Goal: Complete application form

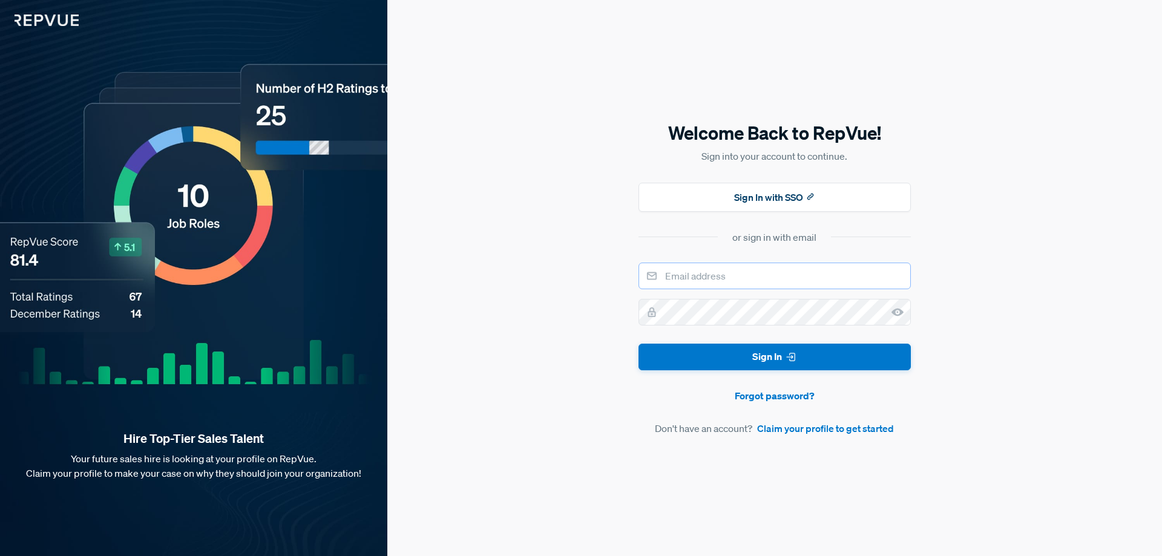
type input "[EMAIL_ADDRESS][DOMAIN_NAME]"
click at [774, 278] on input "[EMAIL_ADDRESS][DOMAIN_NAME]" at bounding box center [775, 276] width 272 height 27
click at [980, 257] on div "Welcome Back to RepVue! Sign into your account to continue. Sign In with SSO or…" at bounding box center [774, 278] width 775 height 556
click at [814, 427] on link "Claim your profile to get started" at bounding box center [825, 428] width 137 height 15
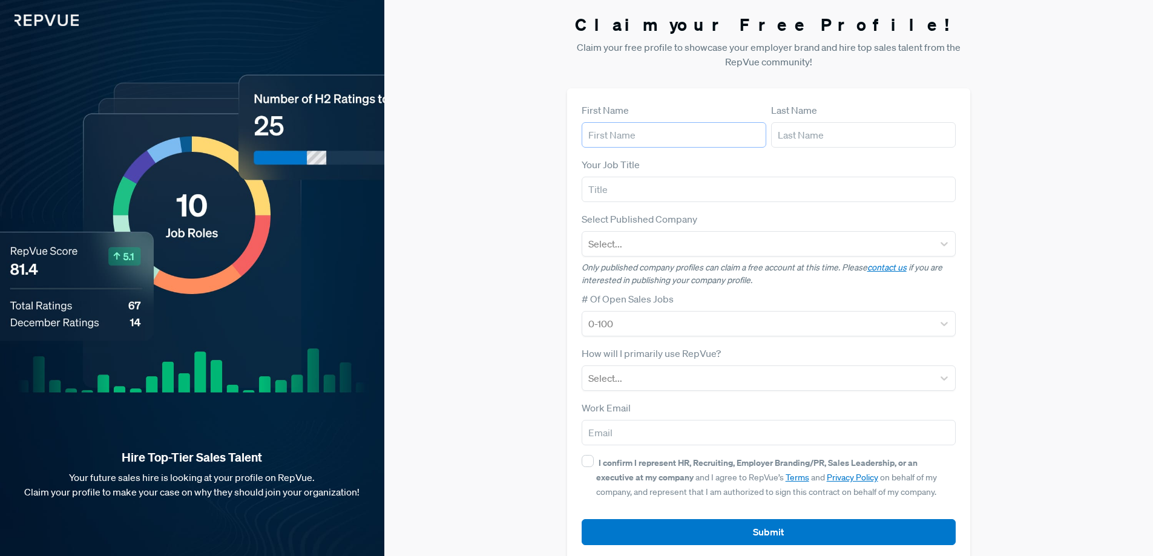
click at [658, 140] on input "text" at bounding box center [674, 134] width 185 height 25
type input "[PERSON_NAME]"
type input "Basso"
type input "Sales Talent Command"
type input "[PERSON_NAME][EMAIL_ADDRESS][DOMAIN_NAME]"
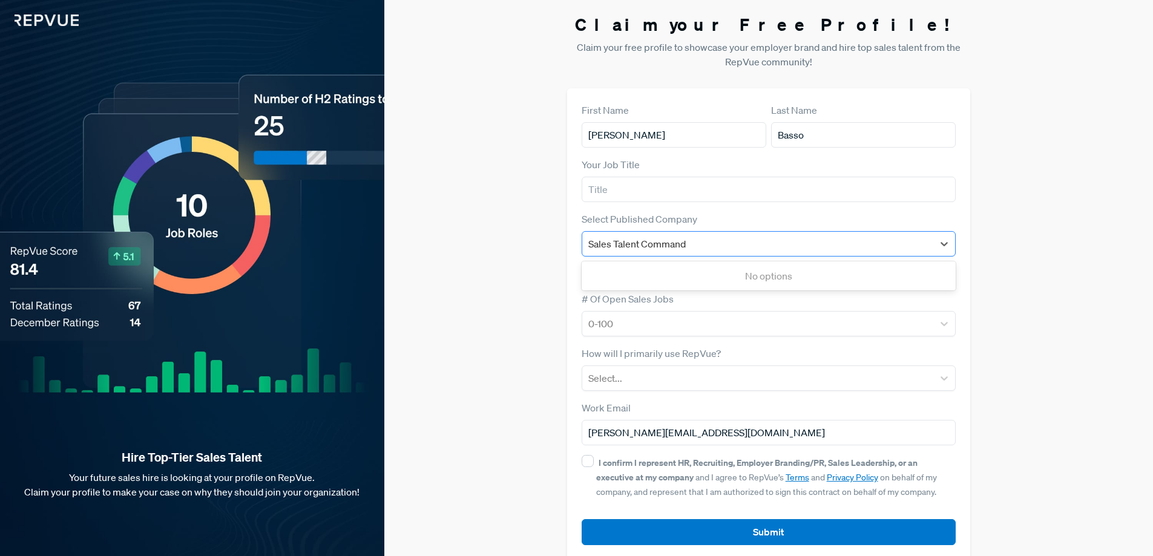
click at [674, 244] on input "Sales Talent Command" at bounding box center [637, 244] width 99 height 15
click at [1050, 227] on div "Claim your Free Profile! Claim your free profile to showcase your employer bran…" at bounding box center [768, 287] width 769 height 574
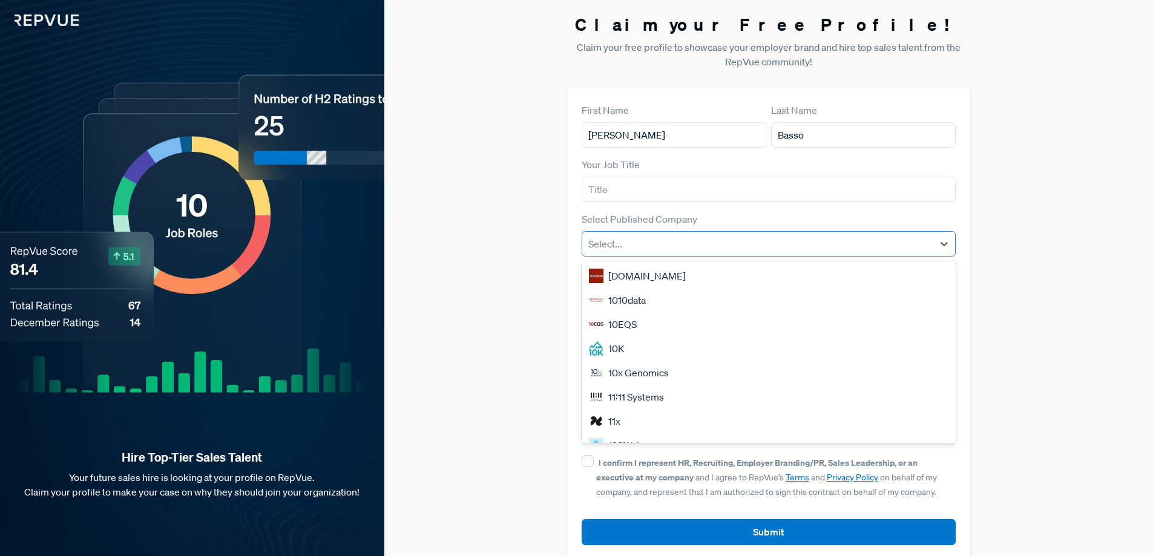
click at [726, 238] on div at bounding box center [758, 243] width 340 height 17
type input "Sa"
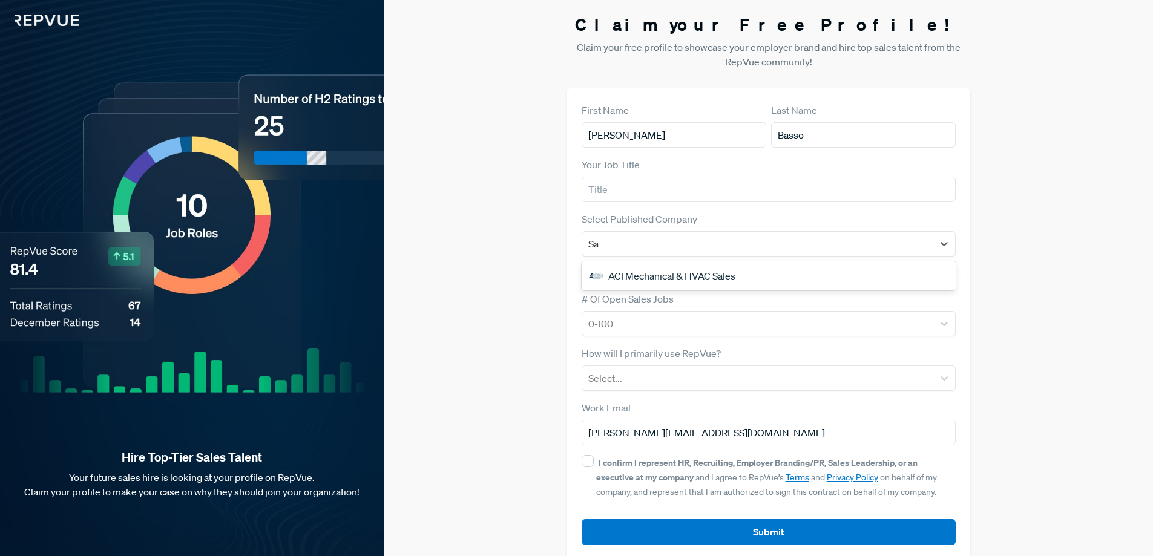
click at [735, 277] on div "ACI Mechanical & HVAC Sales" at bounding box center [769, 276] width 375 height 24
click at [485, 200] on div "Claim your Free Profile! Claim your free profile to showcase your employer bran…" at bounding box center [768, 287] width 769 height 574
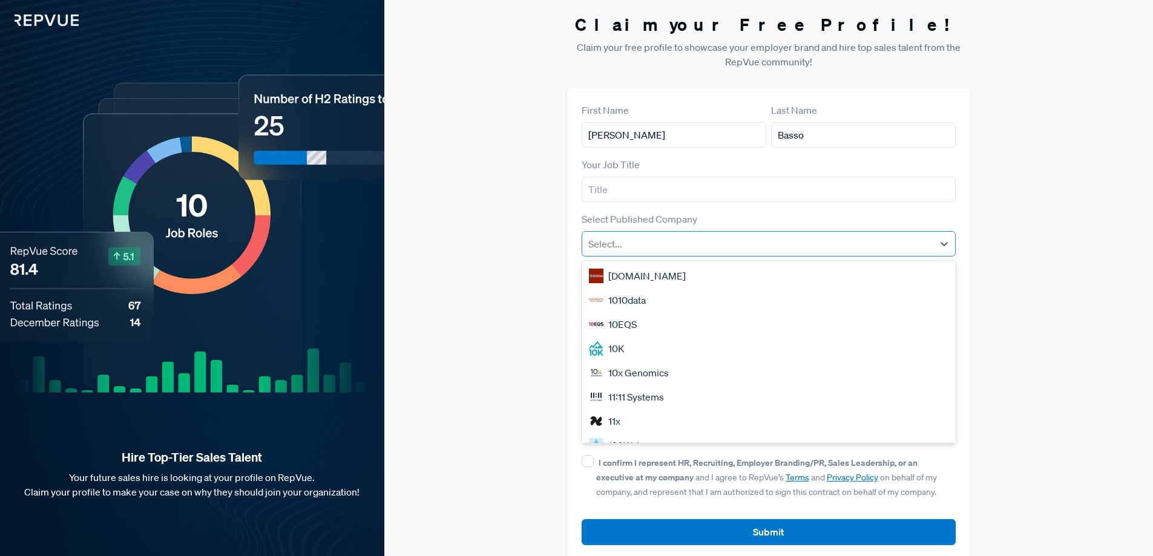
click at [606, 245] on div at bounding box center [758, 243] width 340 height 17
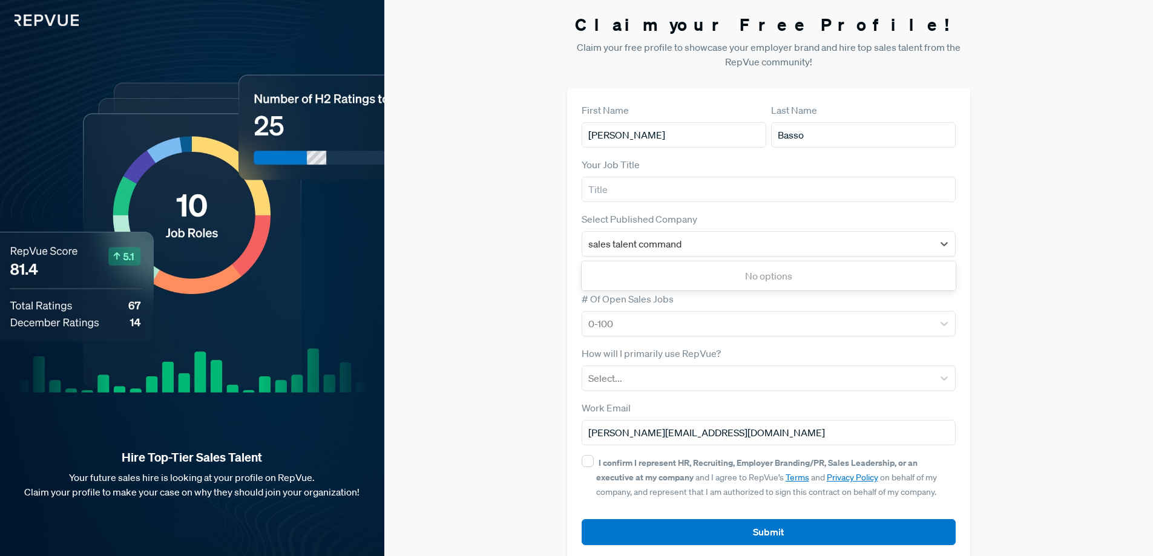
type input "sales talent command"
click at [1024, 211] on div "Claim your Free Profile! Claim your free profile to showcase your employer bran…" at bounding box center [768, 287] width 769 height 574
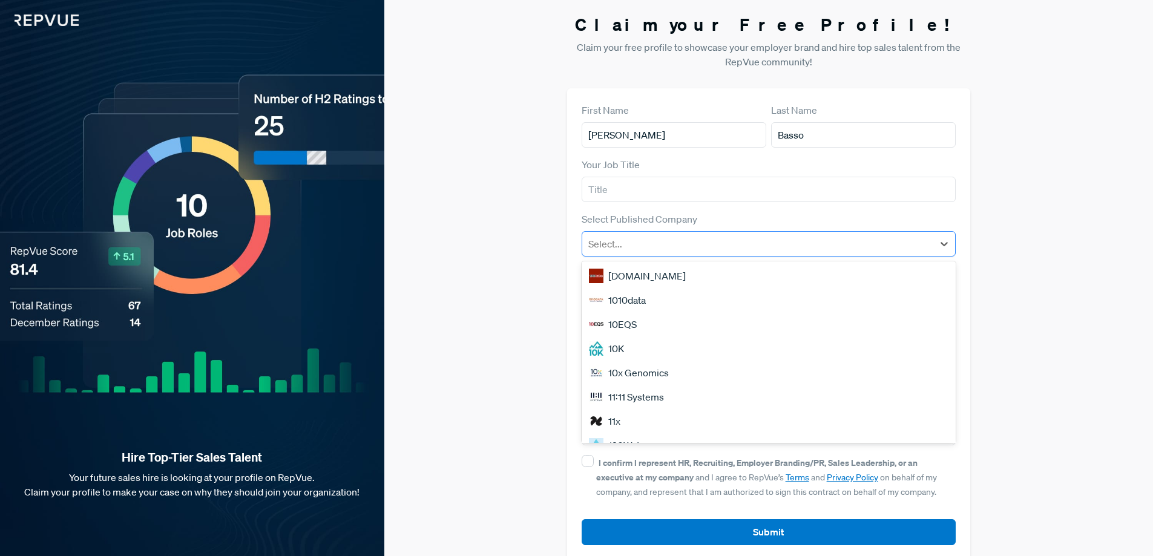
click at [656, 242] on div at bounding box center [758, 243] width 340 height 17
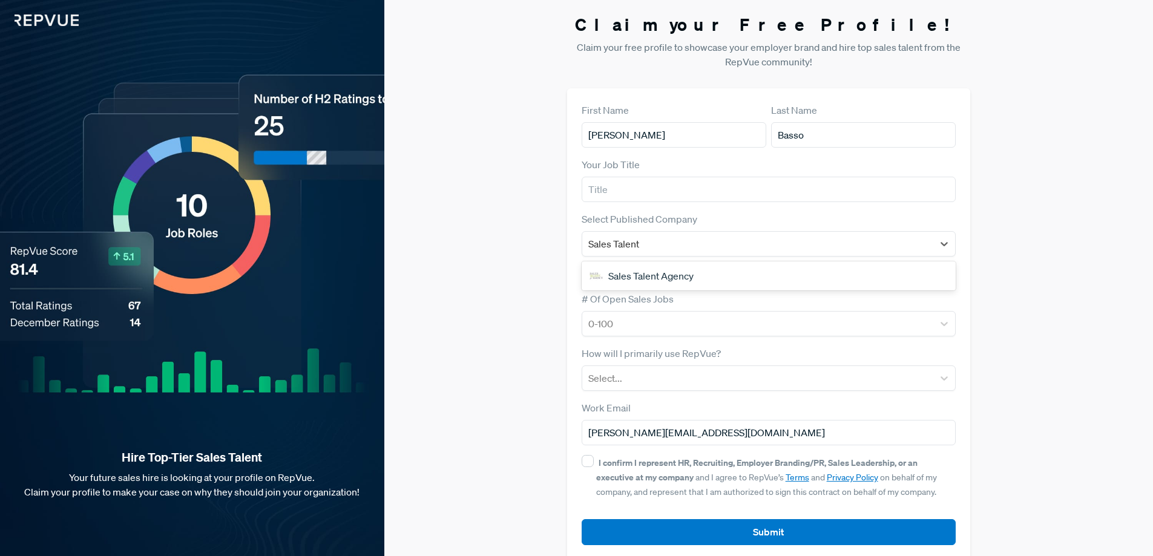
type input "Sales Talent"
click at [1027, 225] on div "Claim your Free Profile! Claim your free profile to showcase your employer bran…" at bounding box center [768, 287] width 769 height 574
